Goal: Navigation & Orientation: Find specific page/section

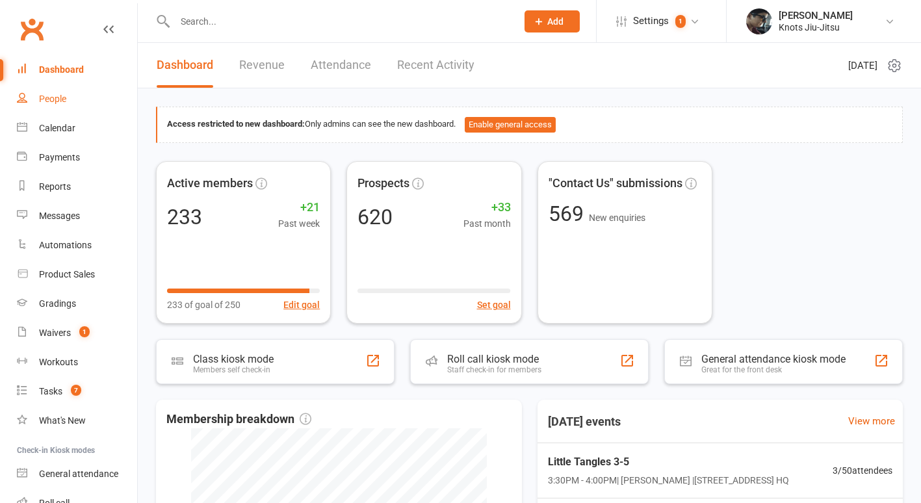
click at [58, 101] on div "People" at bounding box center [52, 99] width 27 height 10
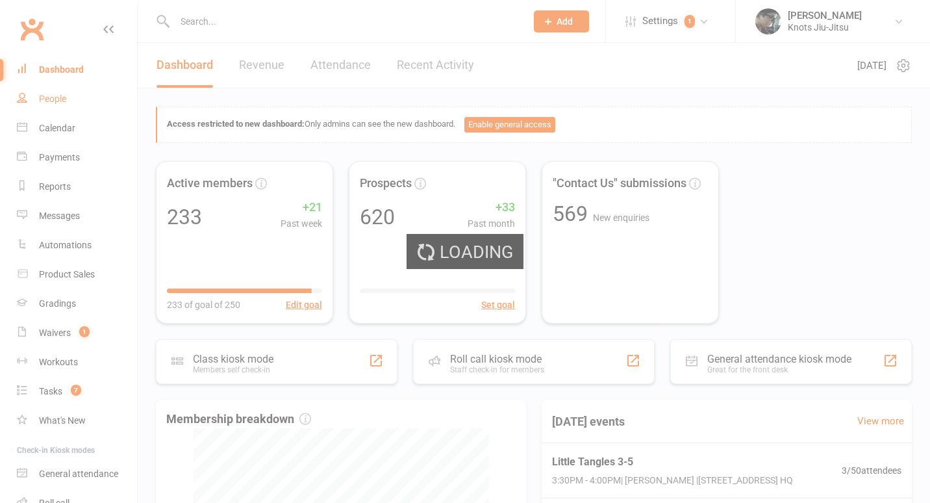
select select "100"
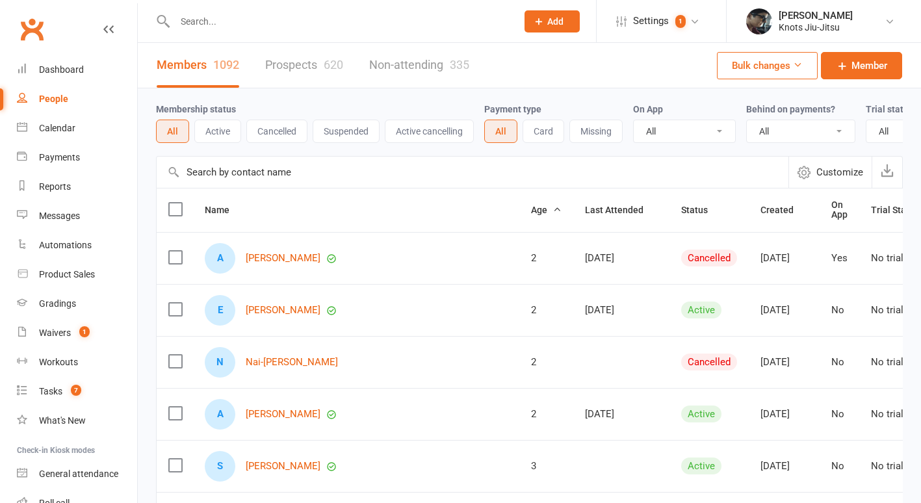
click at [320, 68] on link "Prospects 620" at bounding box center [304, 65] width 78 height 45
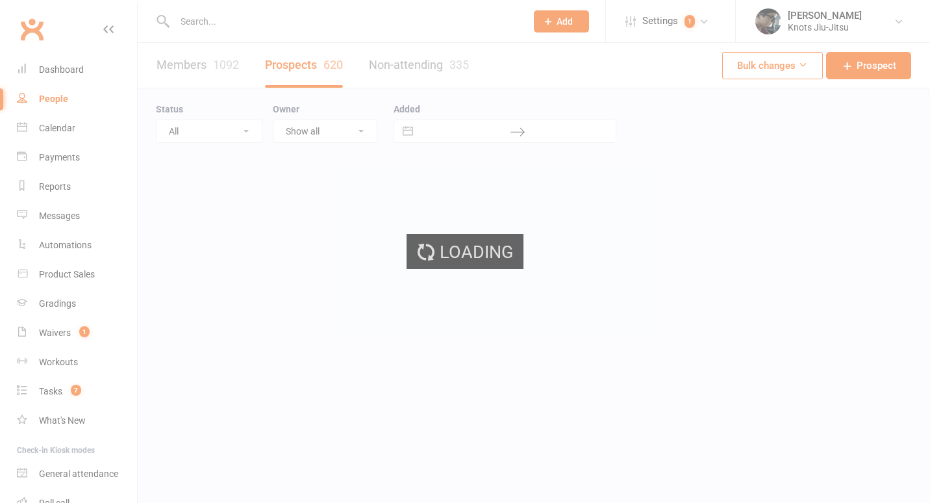
select select "100"
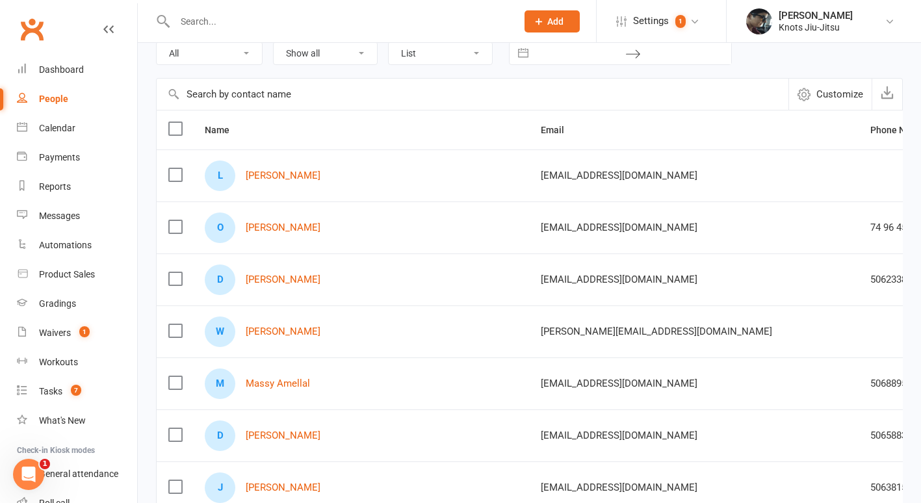
scroll to position [79, 0]
click at [288, 280] on link "[PERSON_NAME]" at bounding box center [283, 279] width 75 height 11
